Goal: Information Seeking & Learning: Learn about a topic

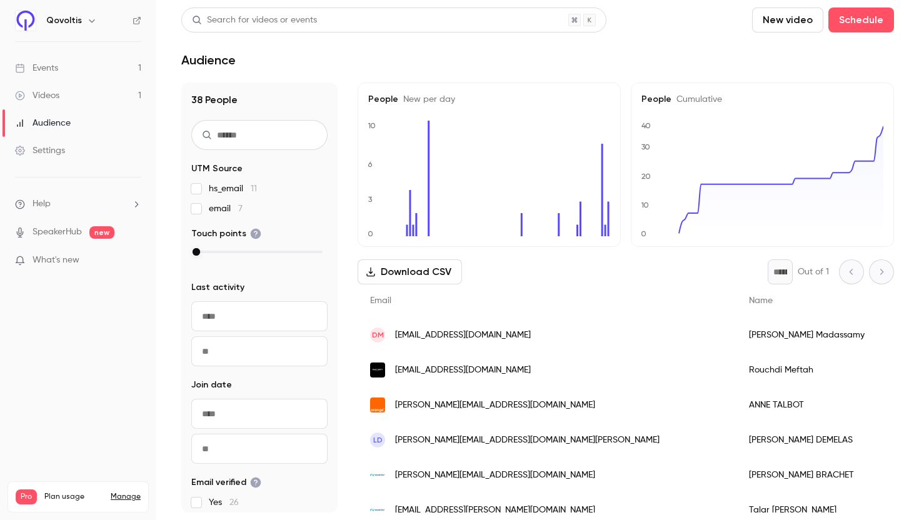
click at [66, 70] on link "Events 1" at bounding box center [78, 67] width 156 height 27
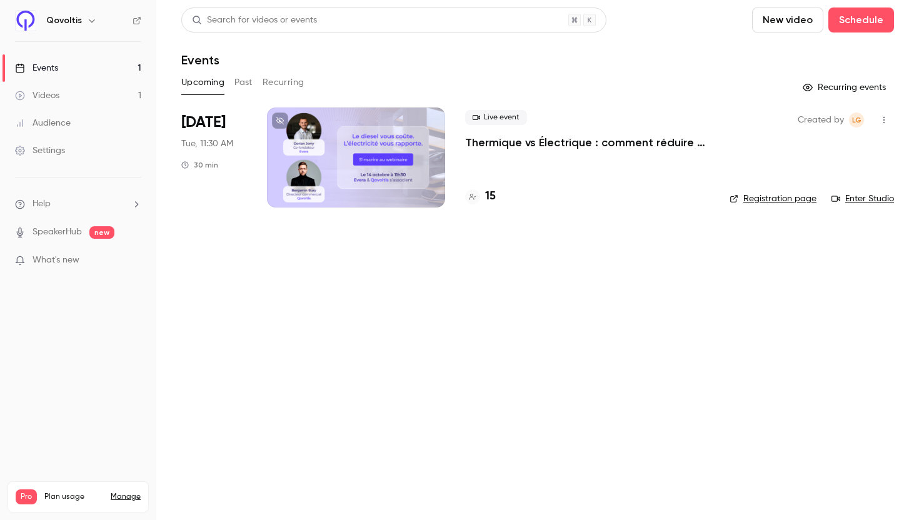
click at [555, 144] on p "Thermique vs Électrique : comment réduire jusqu’à 40% le coût total de votre fl…" at bounding box center [587, 142] width 244 height 15
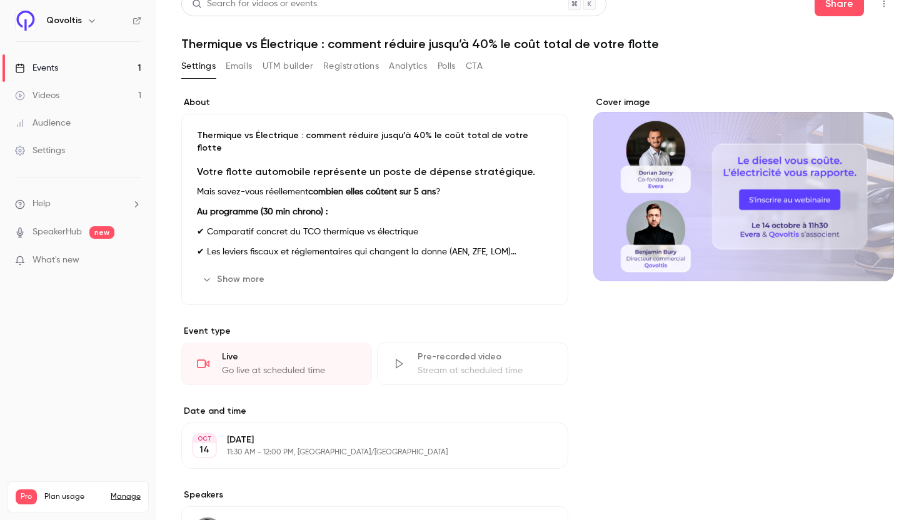
scroll to position [24, 0]
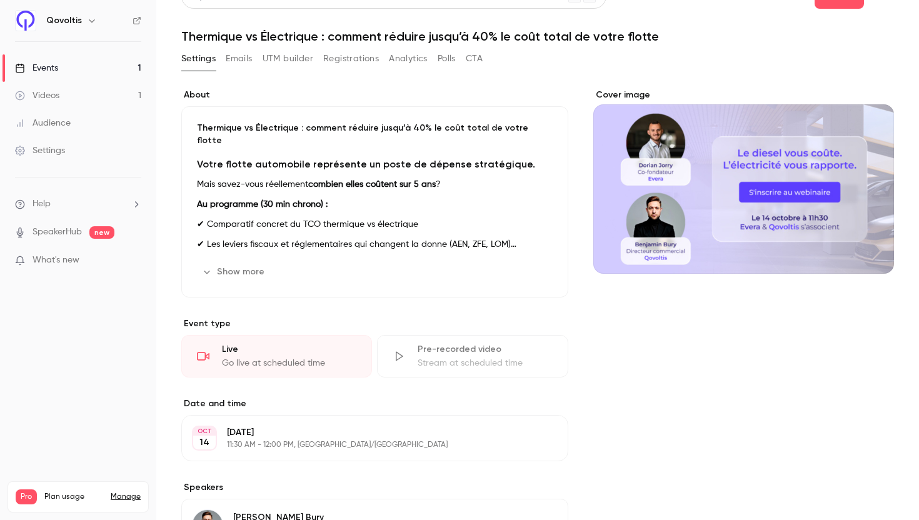
click at [250, 54] on button "Emails" at bounding box center [239, 59] width 26 height 20
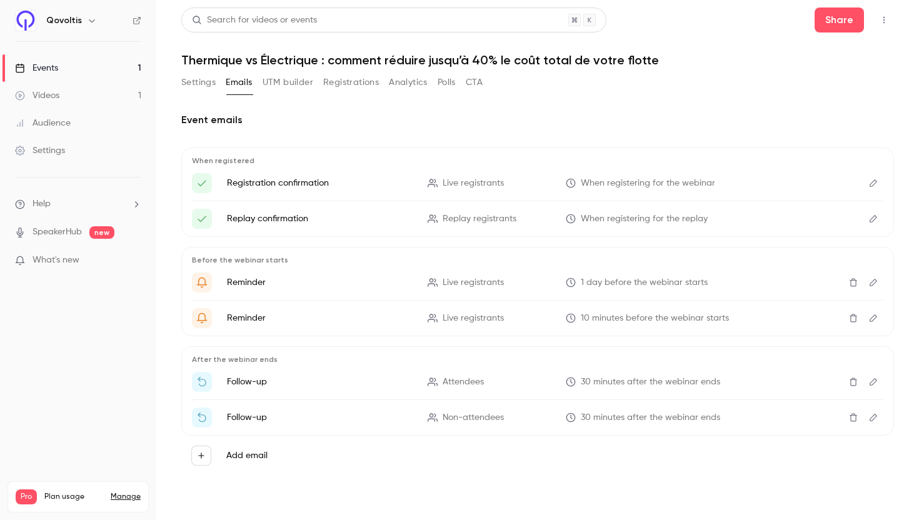
click at [401, 86] on button "Analytics" at bounding box center [408, 82] width 39 height 20
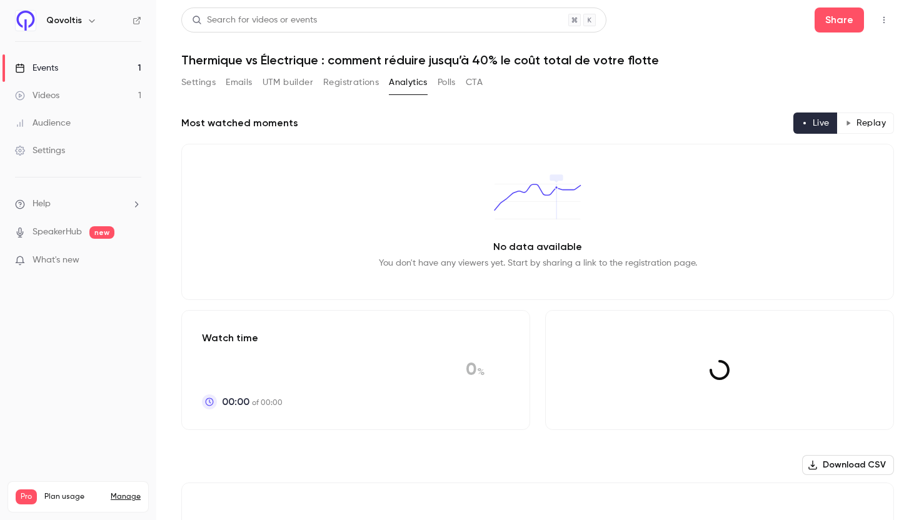
click at [366, 85] on button "Registrations" at bounding box center [351, 82] width 56 height 20
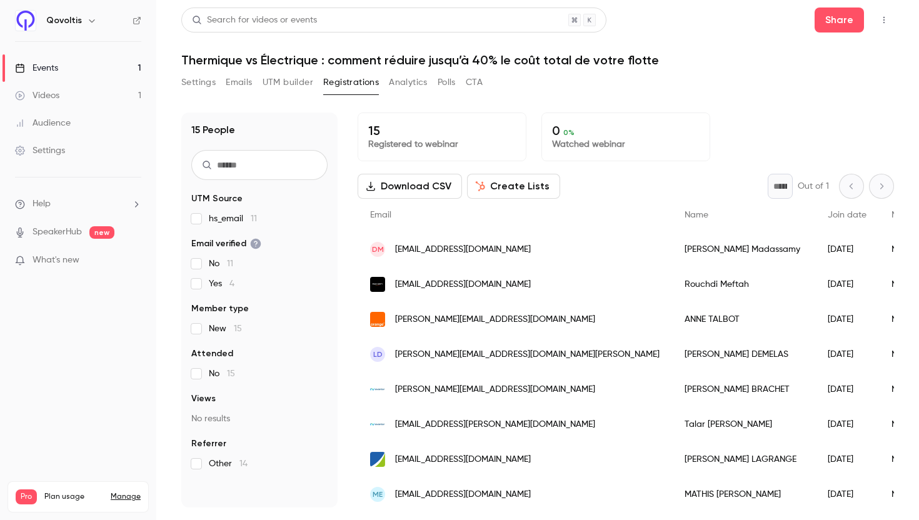
click at [74, 73] on link "Events 1" at bounding box center [78, 67] width 156 height 27
